Goal: Browse casually

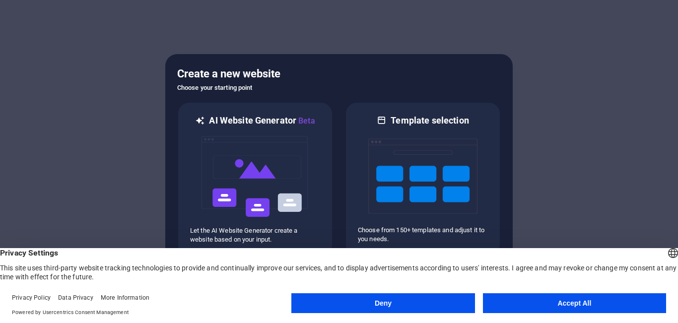
click at [434, 303] on button "Deny" at bounding box center [383, 304] width 183 height 20
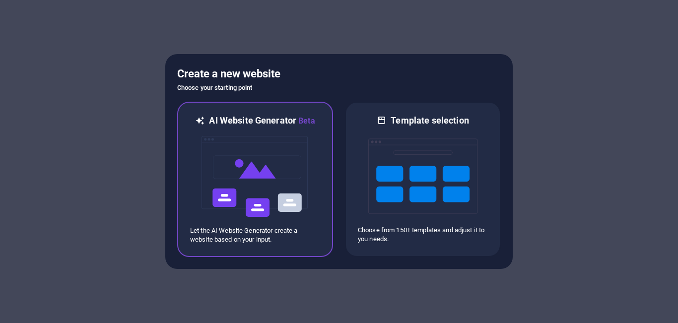
click at [283, 142] on img at bounding box center [255, 176] width 109 height 99
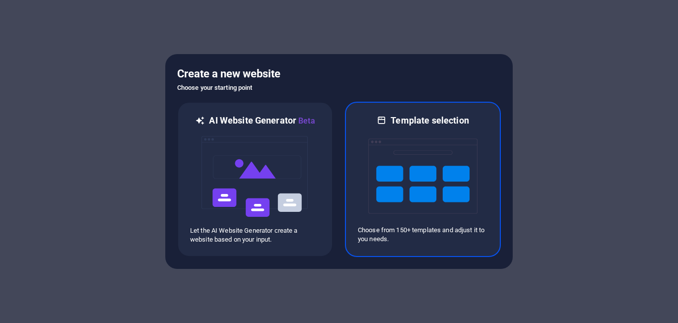
click at [392, 159] on img at bounding box center [423, 176] width 109 height 99
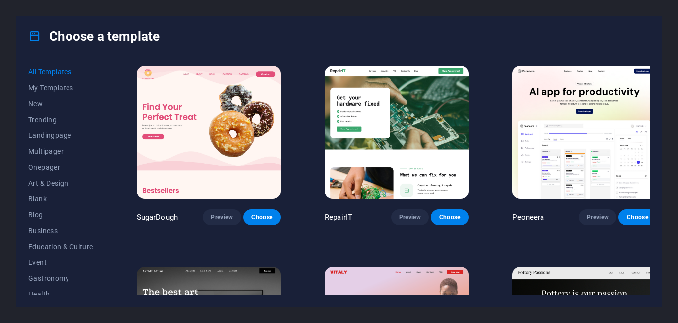
click at [410, 214] on span "Preview" at bounding box center [410, 218] width 22 height 8
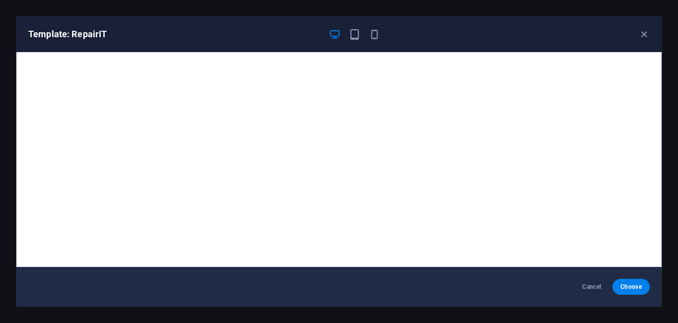
click at [352, 38] on icon "button" at bounding box center [354, 34] width 11 height 11
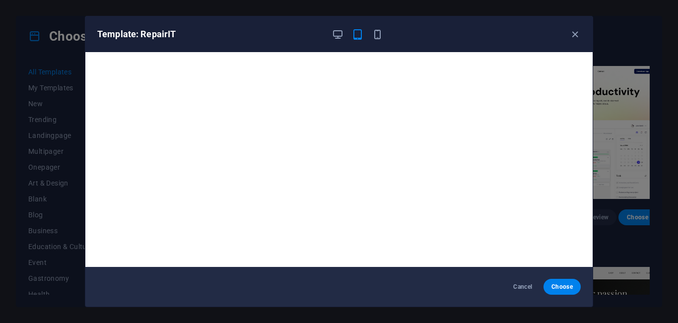
click at [374, 37] on icon "button" at bounding box center [377, 34] width 11 height 11
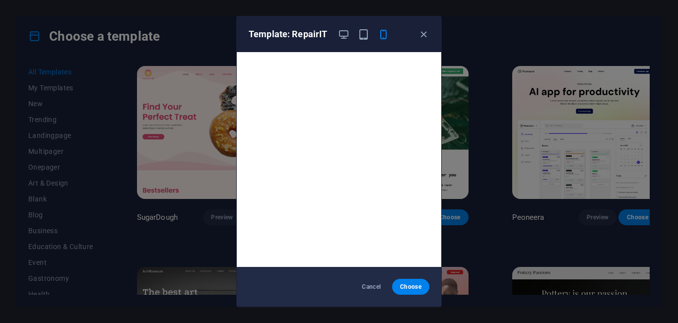
click at [345, 35] on icon "button" at bounding box center [343, 34] width 11 height 11
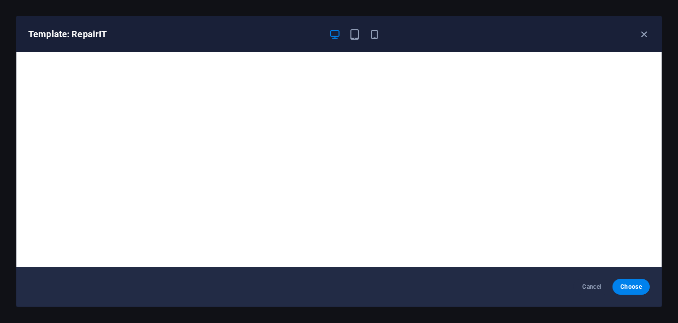
click at [644, 37] on icon "button" at bounding box center [644, 34] width 11 height 11
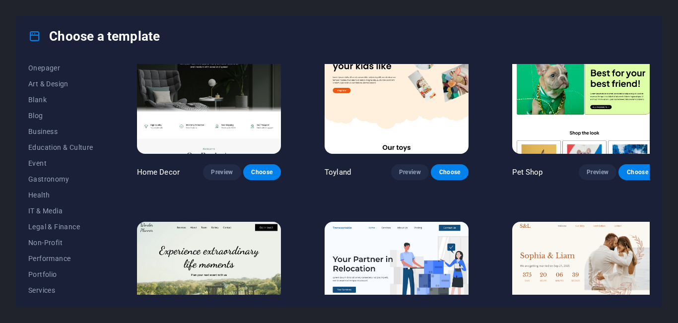
scroll to position [182, 0]
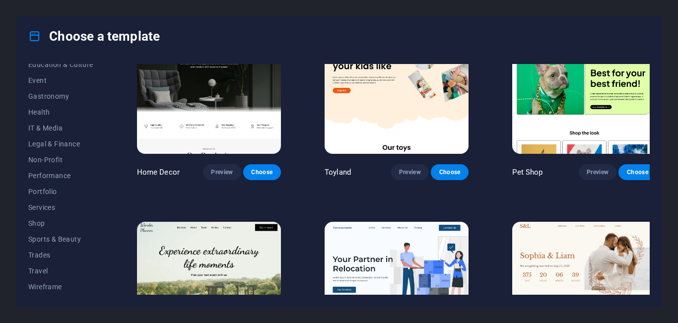
click at [53, 270] on span "Travel" at bounding box center [60, 271] width 65 height 8
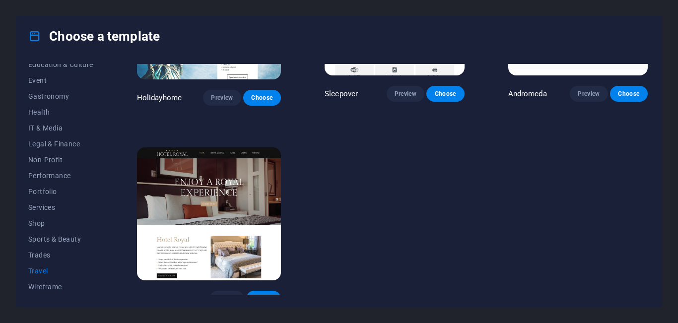
click at [206, 213] on img at bounding box center [209, 214] width 144 height 133
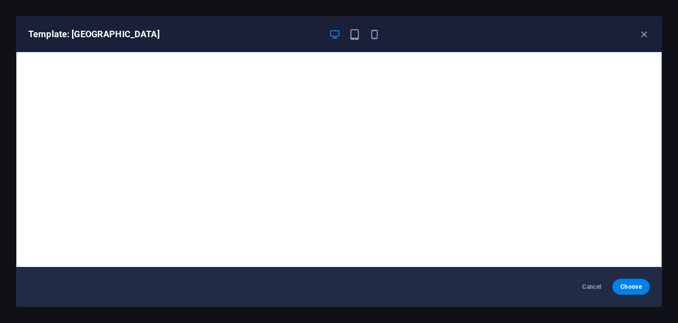
click at [649, 36] on icon "button" at bounding box center [644, 34] width 11 height 11
